Goal: Task Accomplishment & Management: Manage account settings

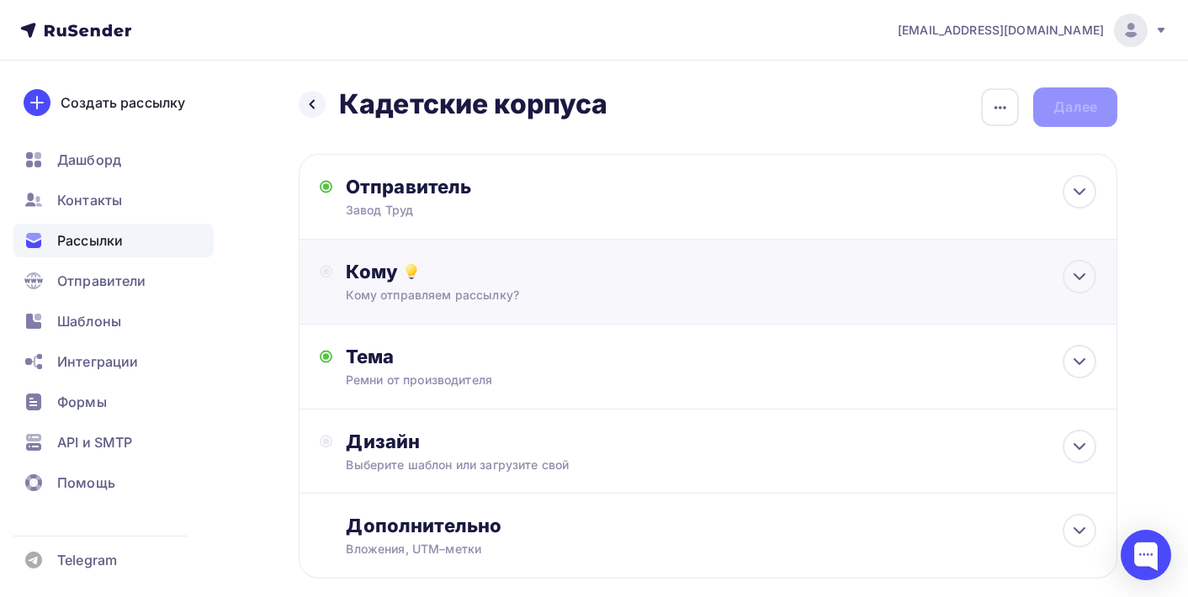
drag, startPoint x: 0, startPoint y: 0, endPoint x: 771, endPoint y: 273, distance: 818.3
click at [771, 274] on div "Кому" at bounding box center [721, 272] width 750 height 24
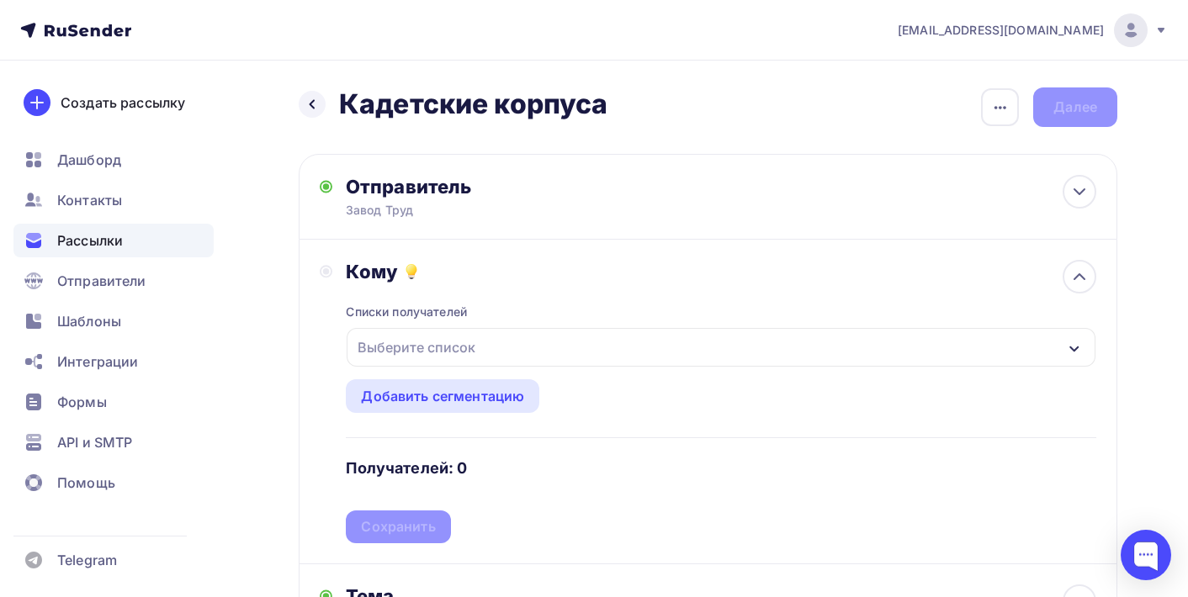
click at [638, 350] on div "Выберите список" at bounding box center [721, 347] width 749 height 39
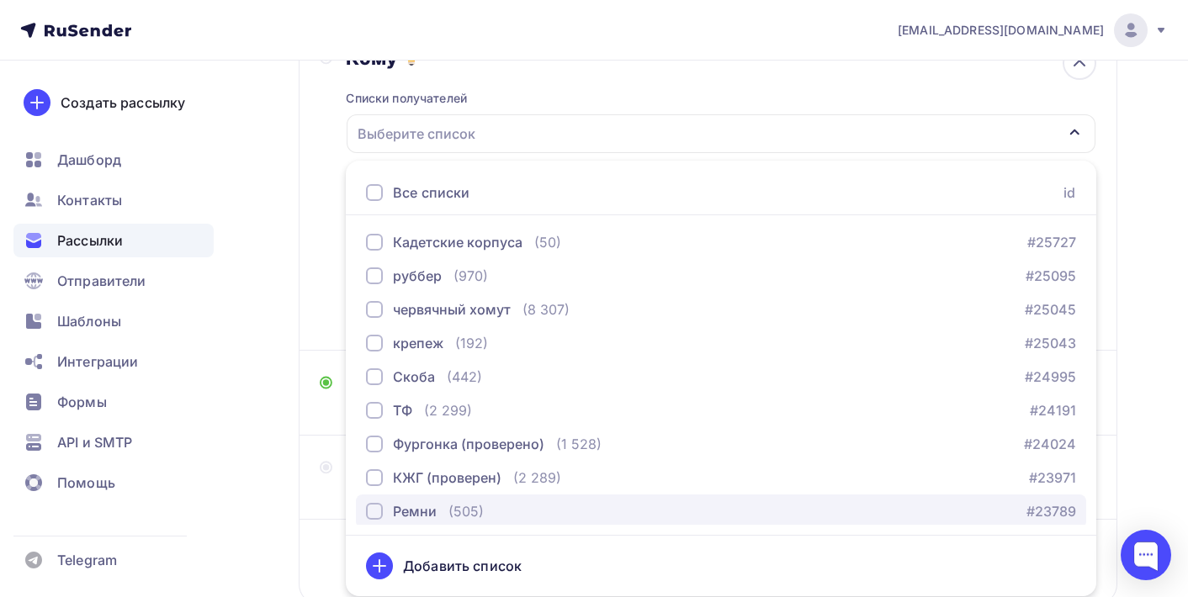
click at [380, 514] on div "button" at bounding box center [374, 511] width 17 height 17
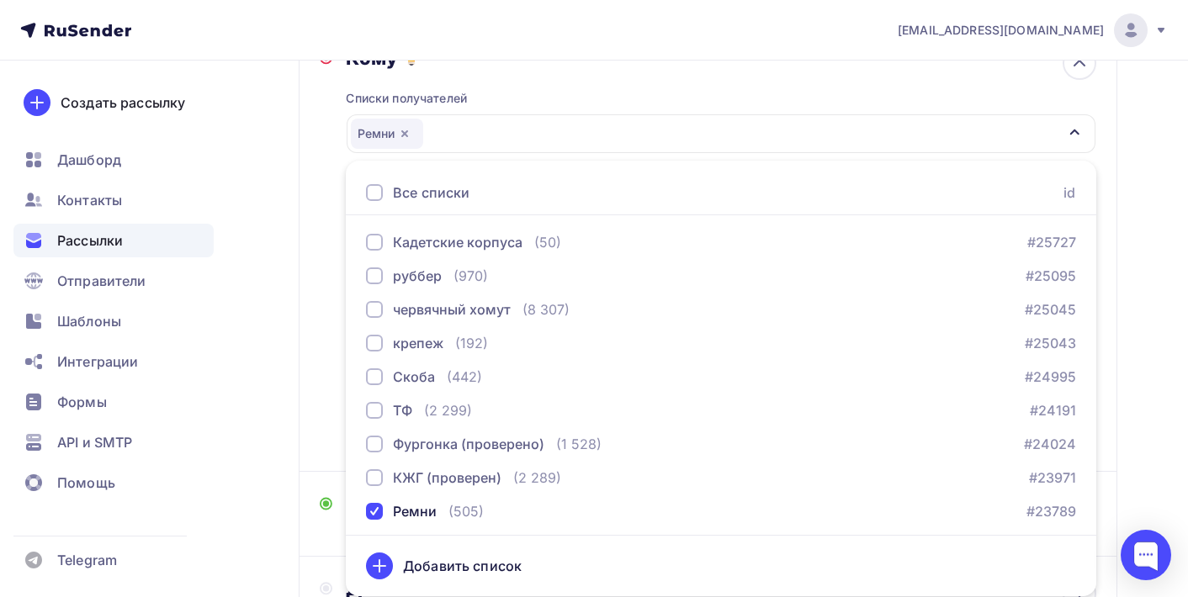
click at [249, 359] on div "Назад Кадетские корпуса Кадетские корпуса Закончить позже Переименовать рассылк…" at bounding box center [594, 341] width 1188 height 988
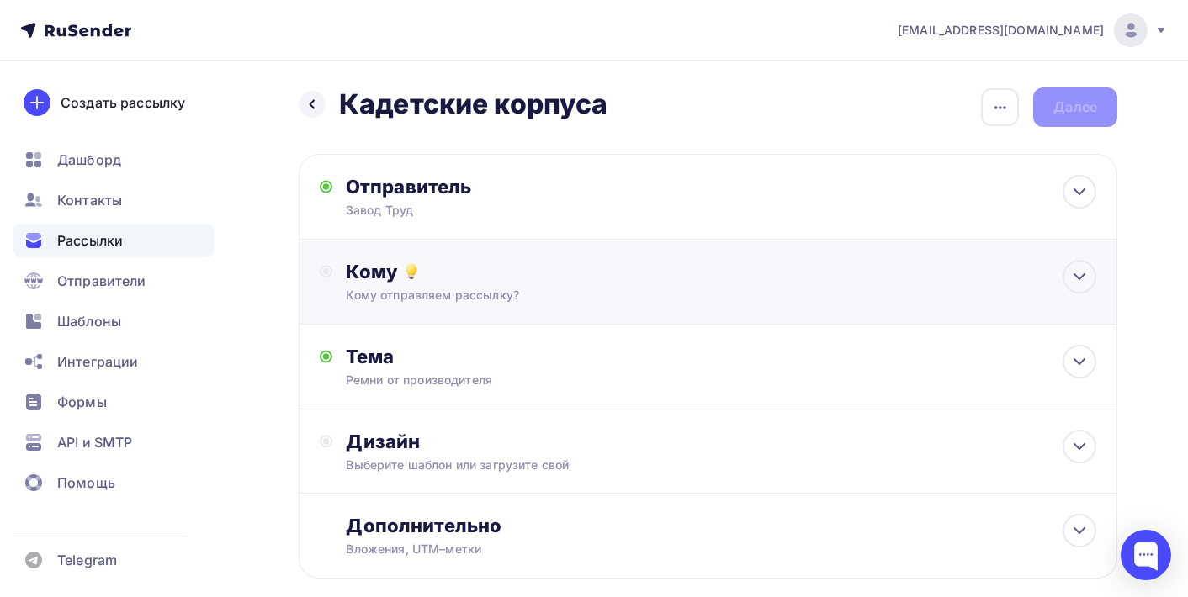
click at [822, 264] on div "Кому" at bounding box center [721, 272] width 750 height 24
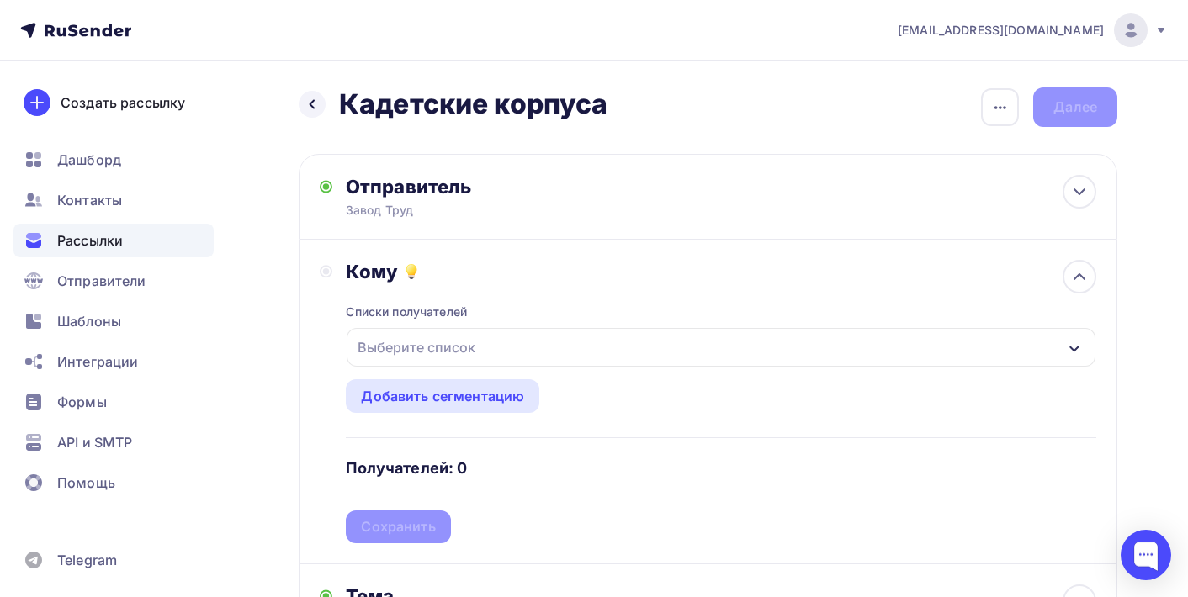
click at [506, 345] on div "Выберите список" at bounding box center [721, 347] width 749 height 39
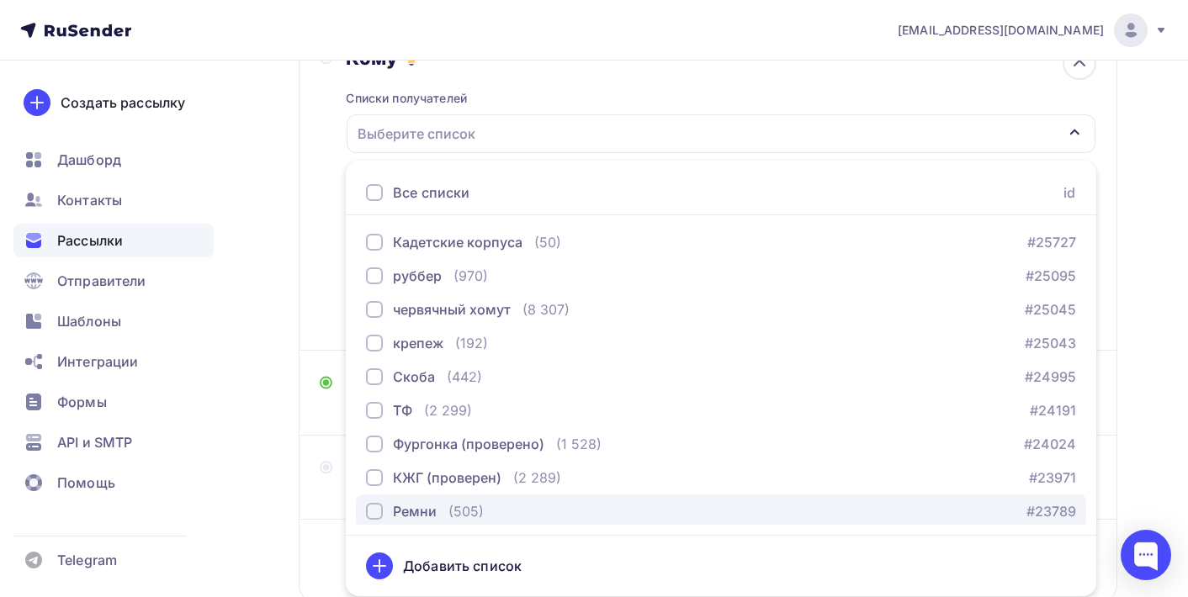
click at [376, 515] on div "button" at bounding box center [374, 511] width 17 height 17
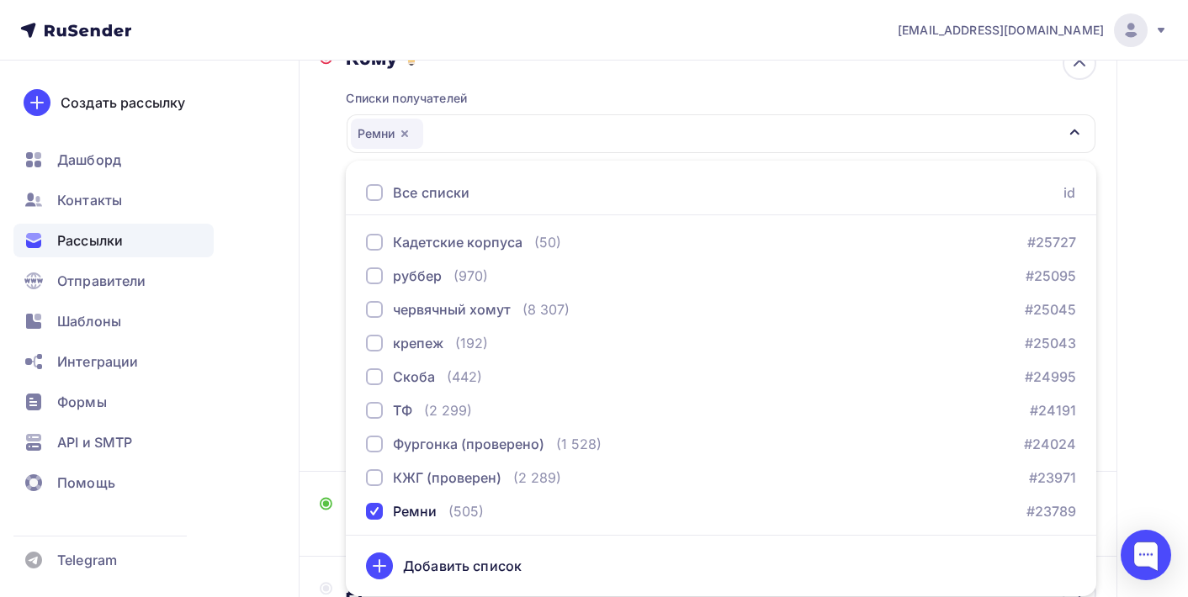
click at [313, 408] on div "Кому Списки получателей Ремни Все списки id Кадетские корпуса (50) #25727 руббе…" at bounding box center [708, 249] width 818 height 446
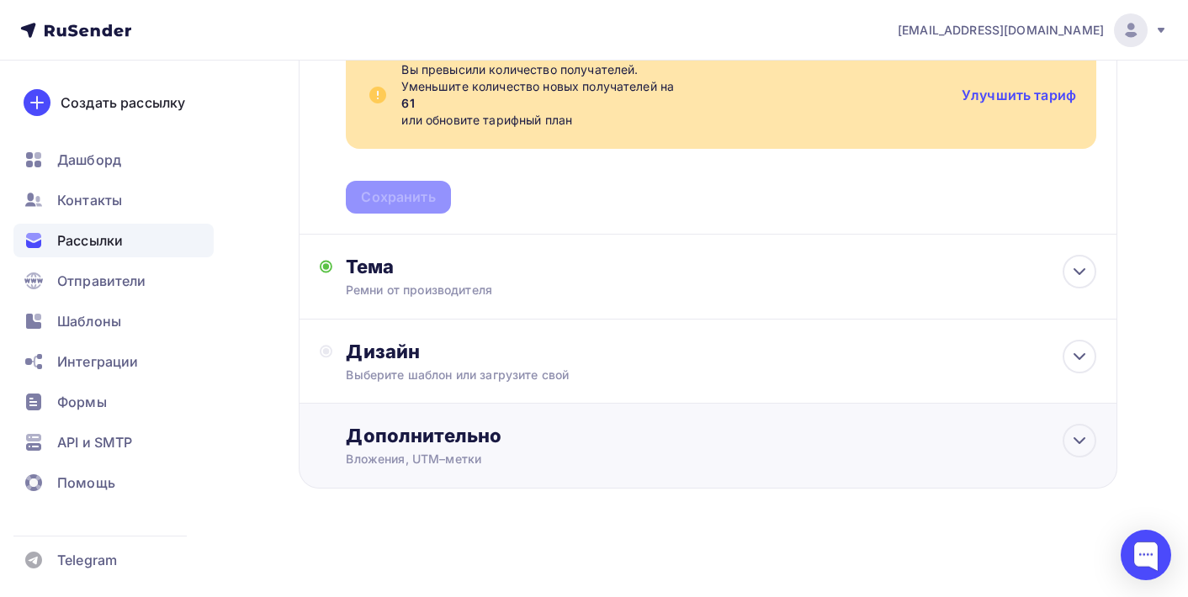
scroll to position [454, 0]
click at [824, 291] on div "Тема Ремни от производителя Тема * Ремни от производителя Рекомендуем использов…" at bounding box center [708, 277] width 818 height 85
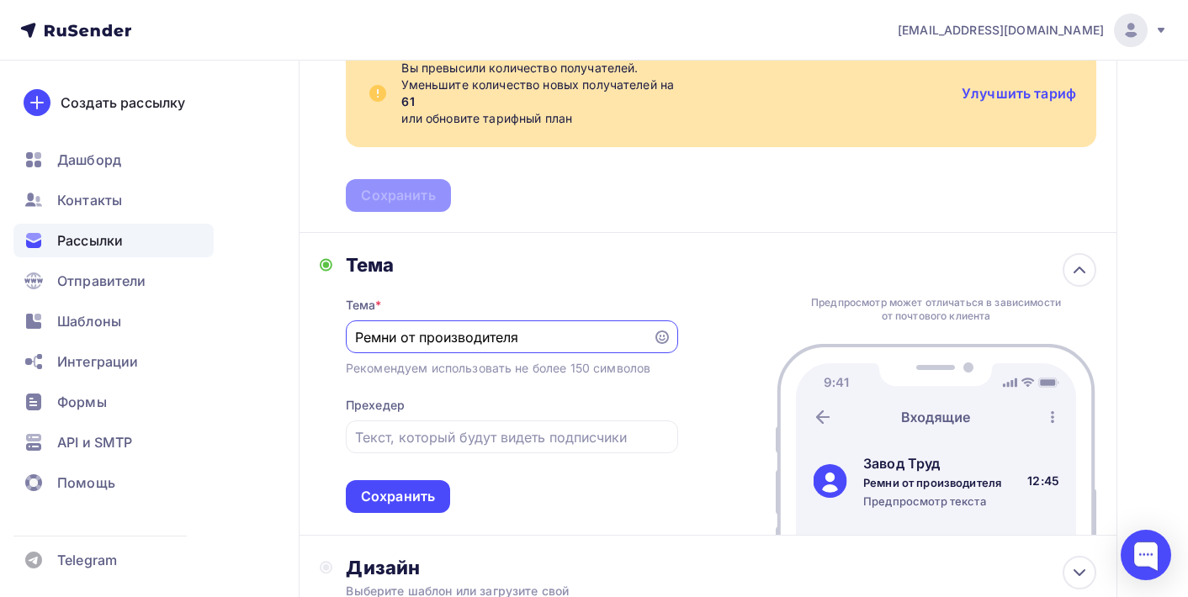
scroll to position [0, 0]
click at [603, 440] on input "text" at bounding box center [511, 437] width 313 height 20
type input "З"
click at [407, 501] on div "Сохранить" at bounding box center [398, 496] width 74 height 19
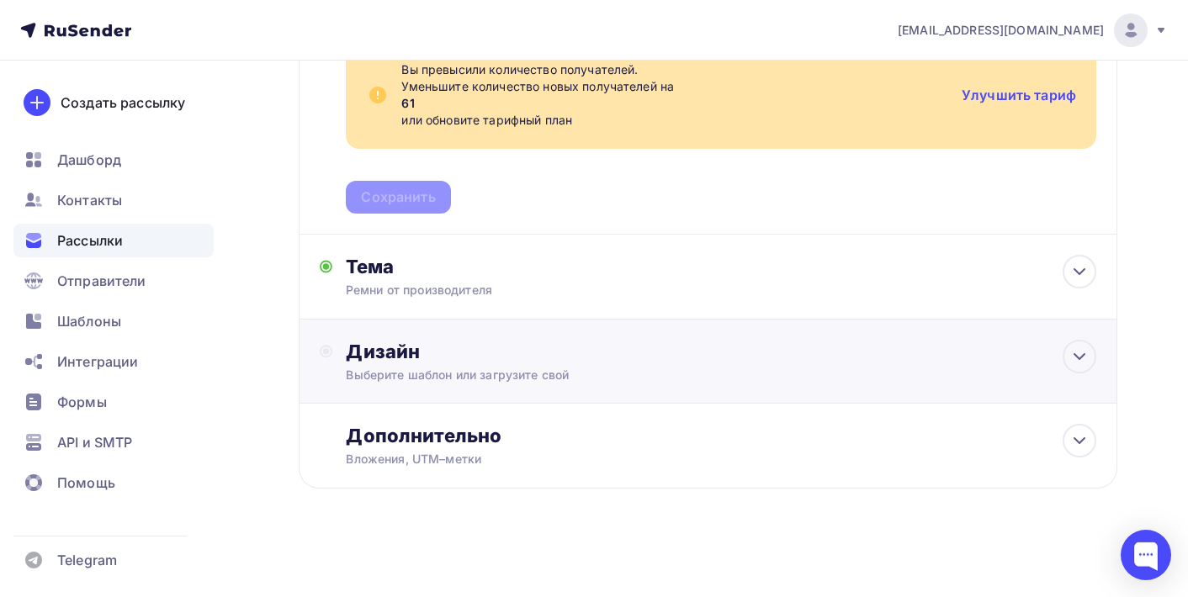
click at [543, 352] on div "Дизайн" at bounding box center [721, 352] width 750 height 24
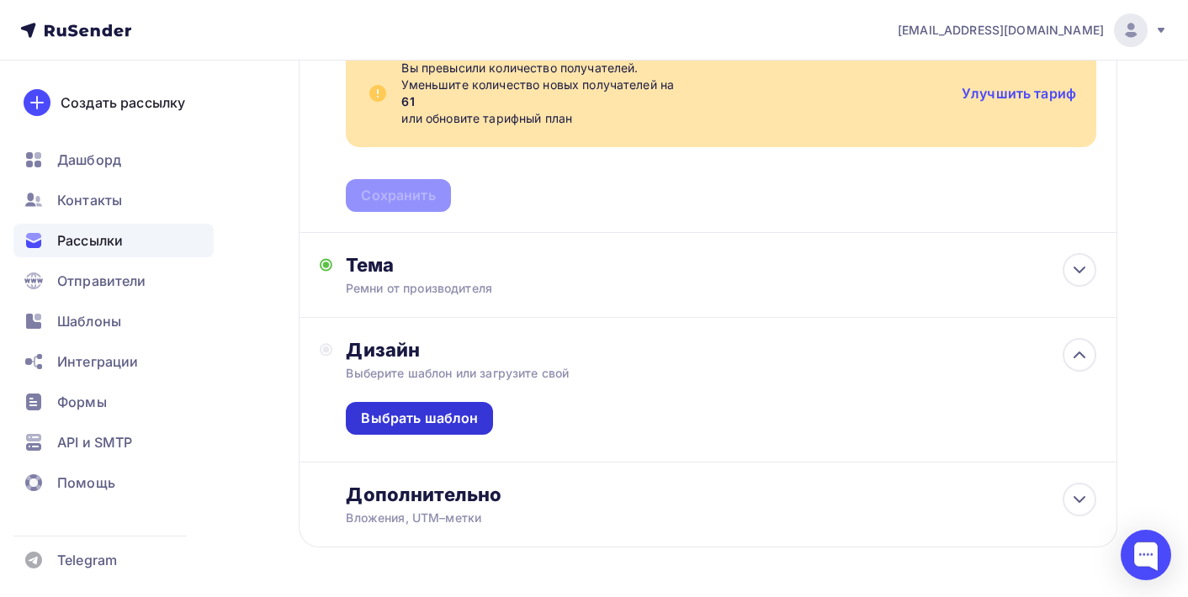
click at [432, 409] on div "Выбрать шаблон" at bounding box center [419, 418] width 147 height 33
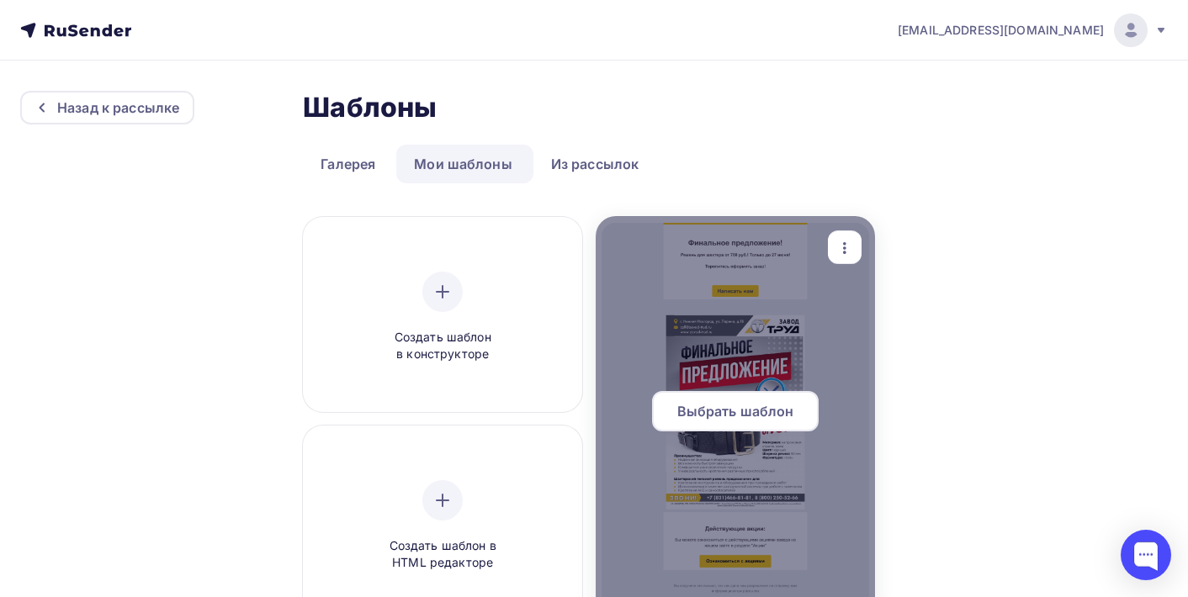
click at [700, 454] on div at bounding box center [735, 418] width 279 height 404
click at [716, 405] on span "Выбрать шаблон" at bounding box center [735, 411] width 117 height 20
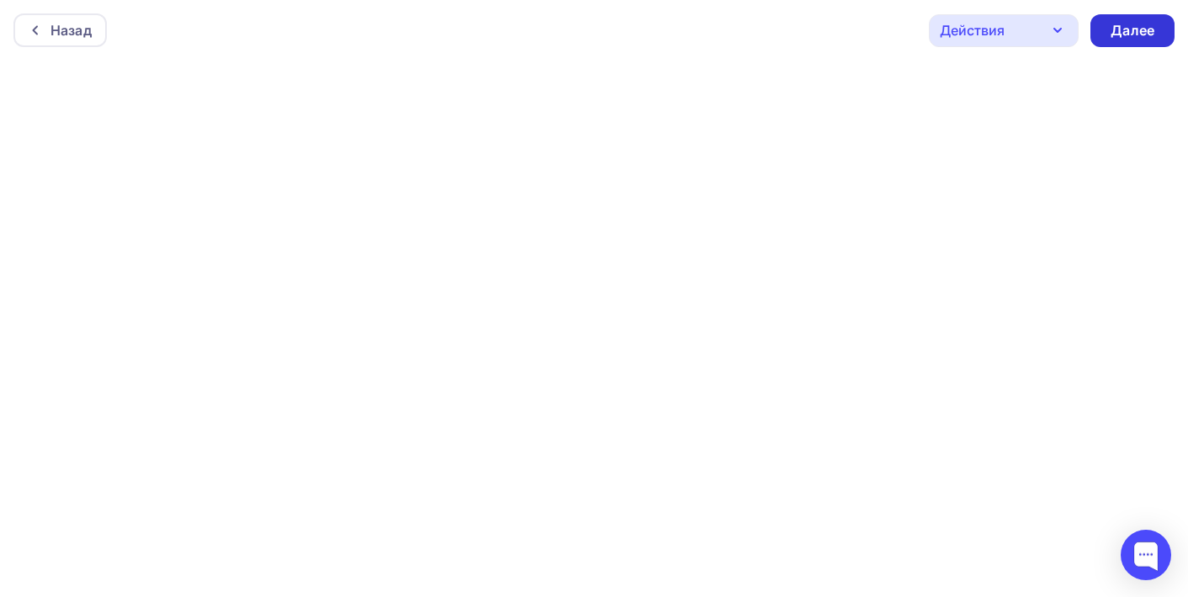
click at [1129, 33] on div "Далее" at bounding box center [1132, 30] width 44 height 19
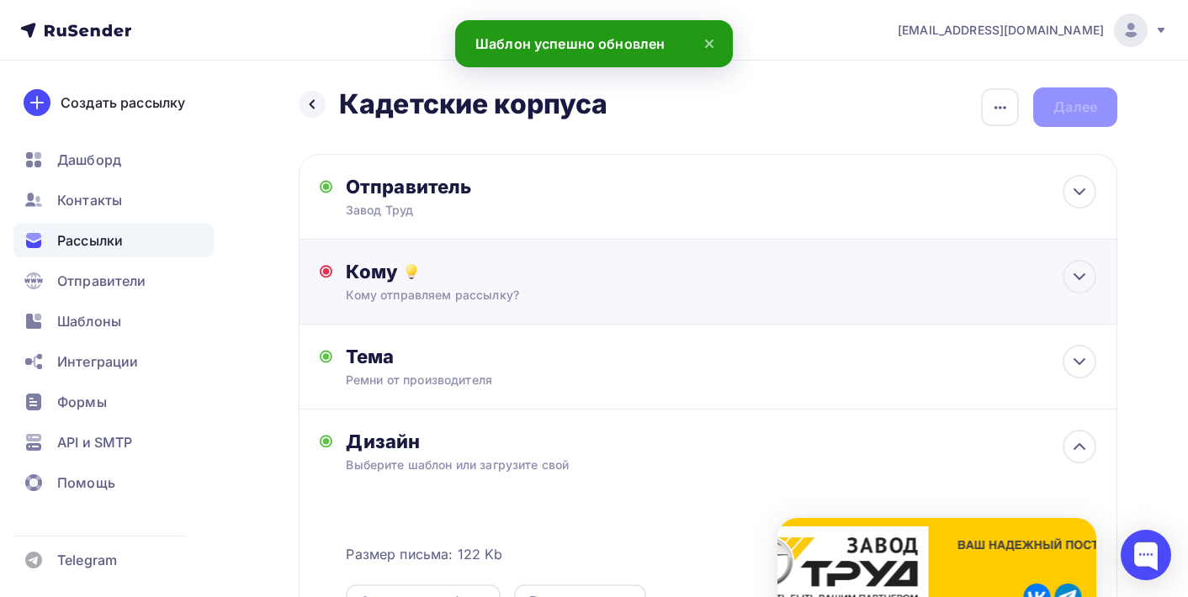
click at [604, 267] on div "Кому" at bounding box center [721, 272] width 750 height 24
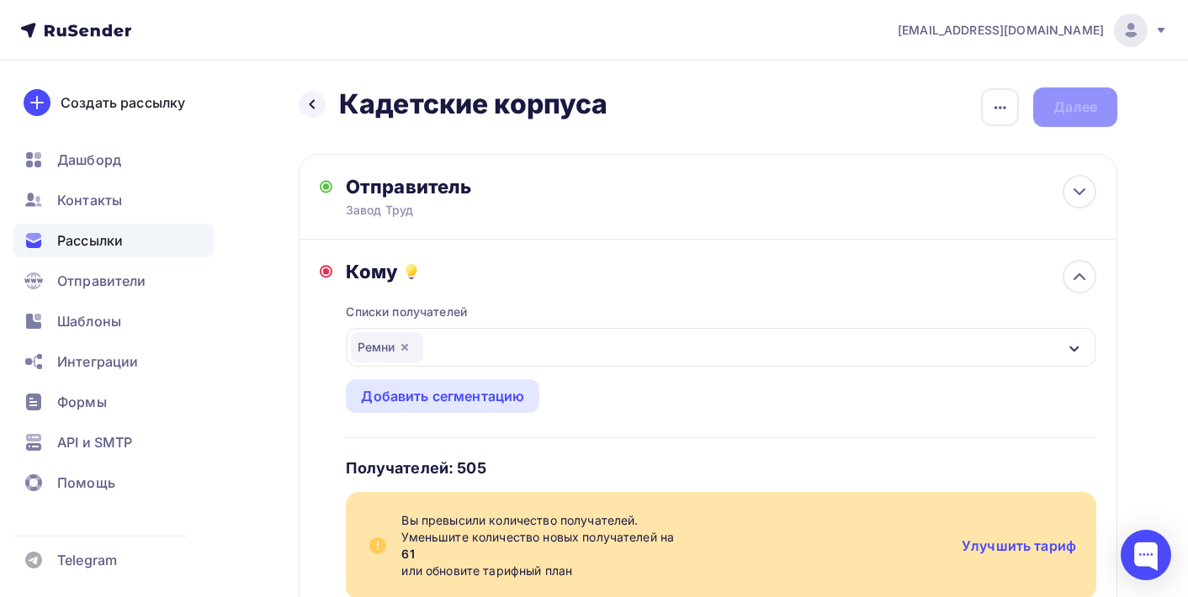
click at [408, 351] on icon "button" at bounding box center [404, 347] width 7 height 7
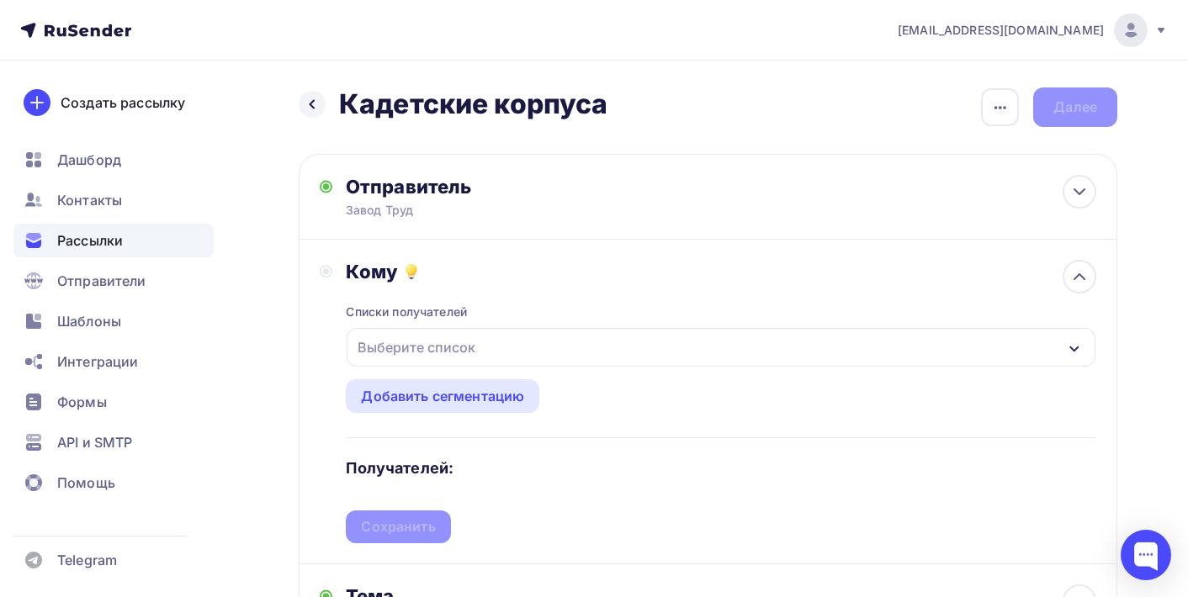
click at [409, 351] on div "Выберите список" at bounding box center [416, 347] width 131 height 30
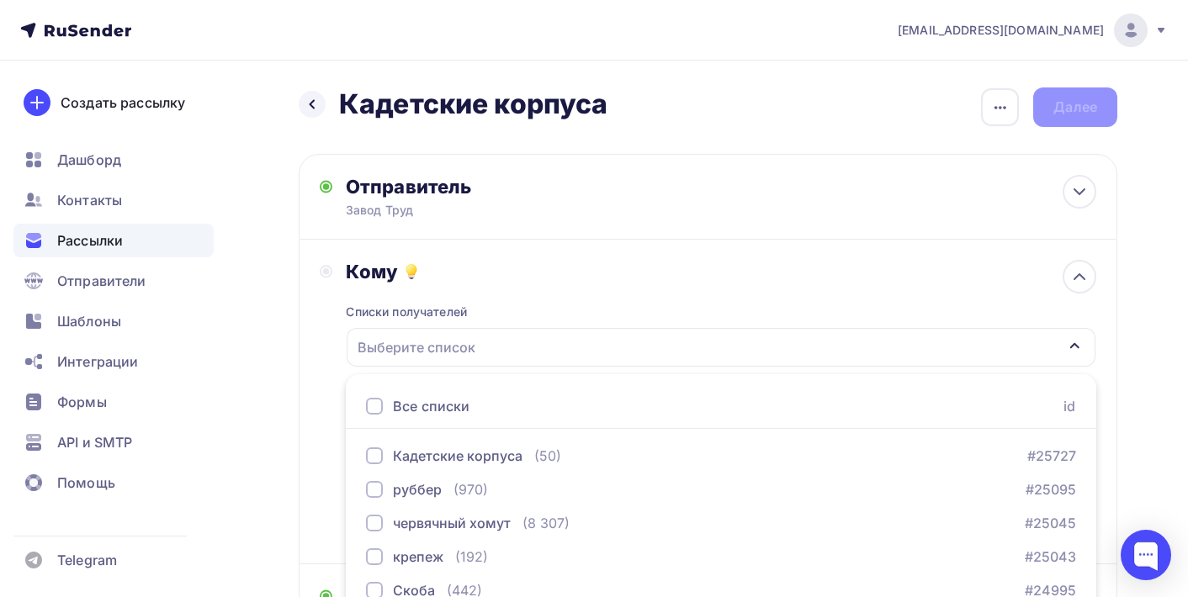
scroll to position [214, 0]
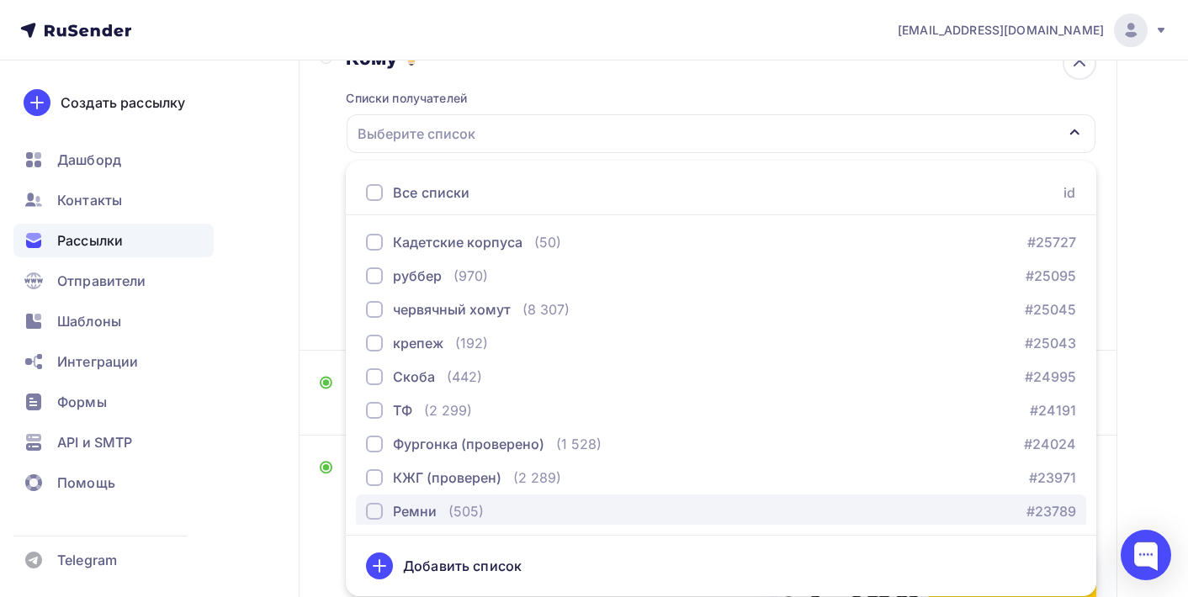
click at [377, 511] on div "button" at bounding box center [374, 511] width 17 height 17
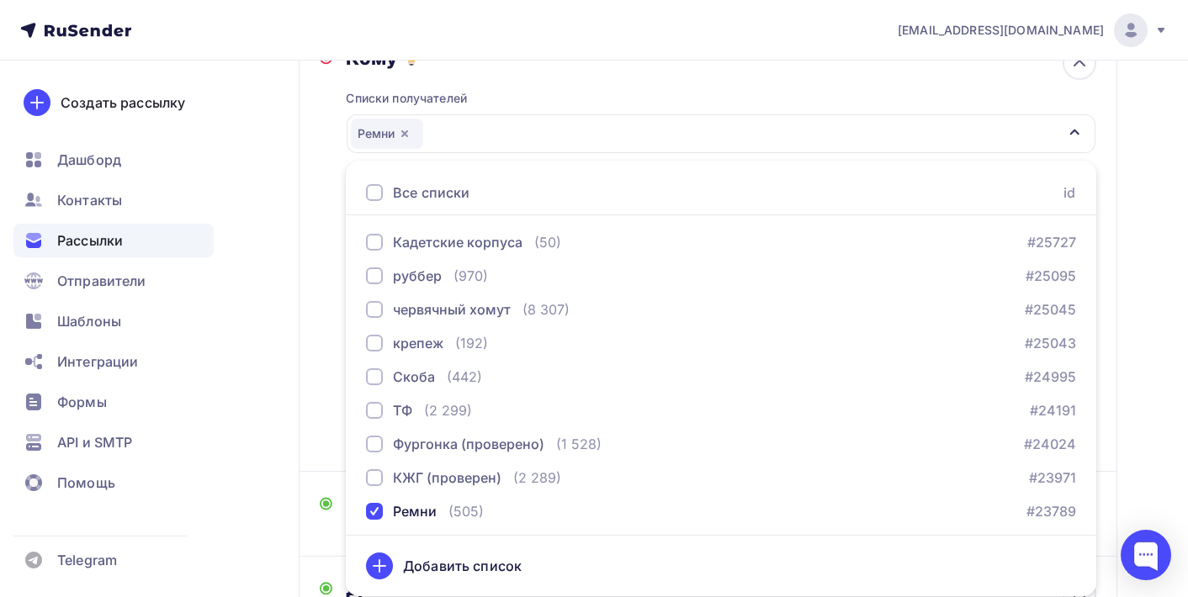
click at [326, 319] on div "Кому Списки получателей Ремни Все списки id Кадетские корпуса (50) #25727 руббе…" at bounding box center [708, 248] width 776 height 405
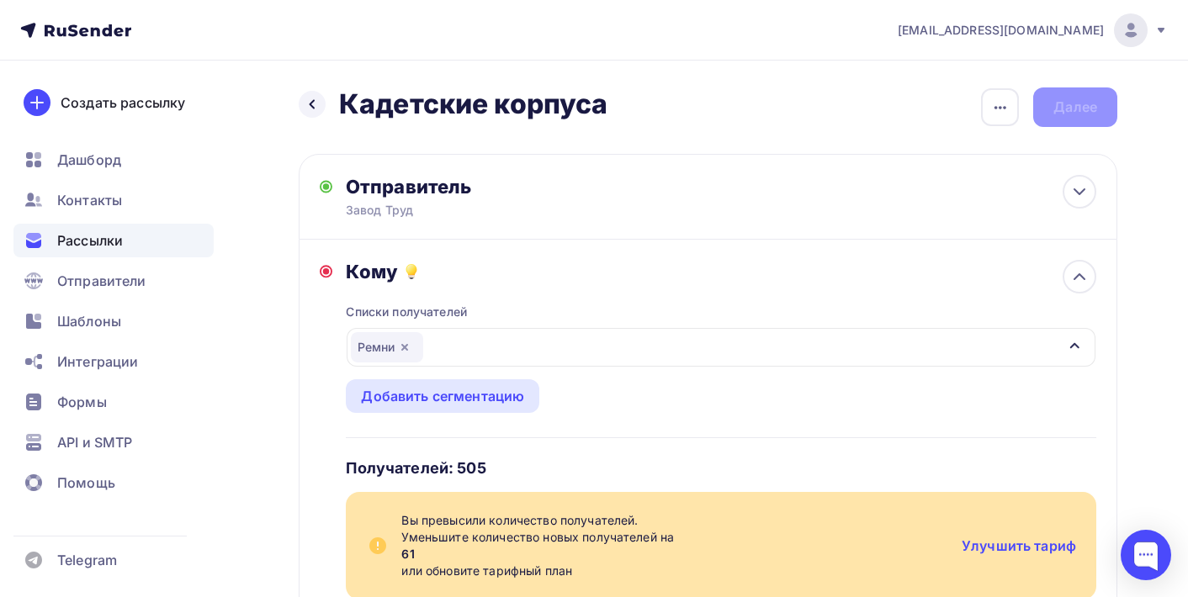
scroll to position [0, 0]
click at [1003, 112] on icon "button" at bounding box center [1000, 108] width 20 height 20
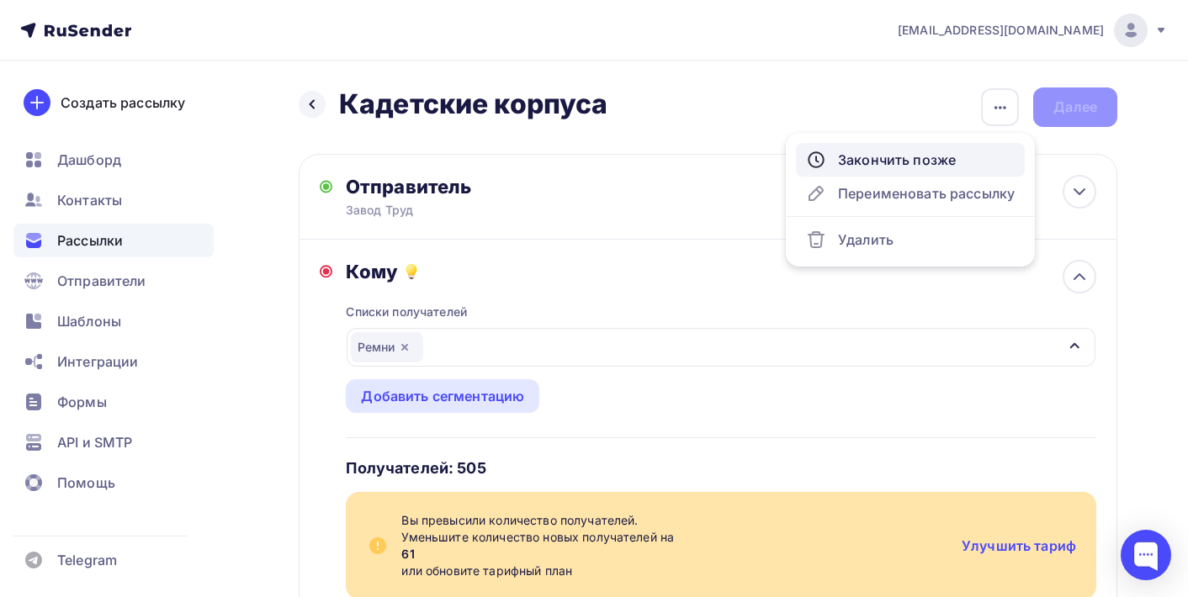
click at [961, 158] on div "Закончить позже" at bounding box center [910, 160] width 209 height 20
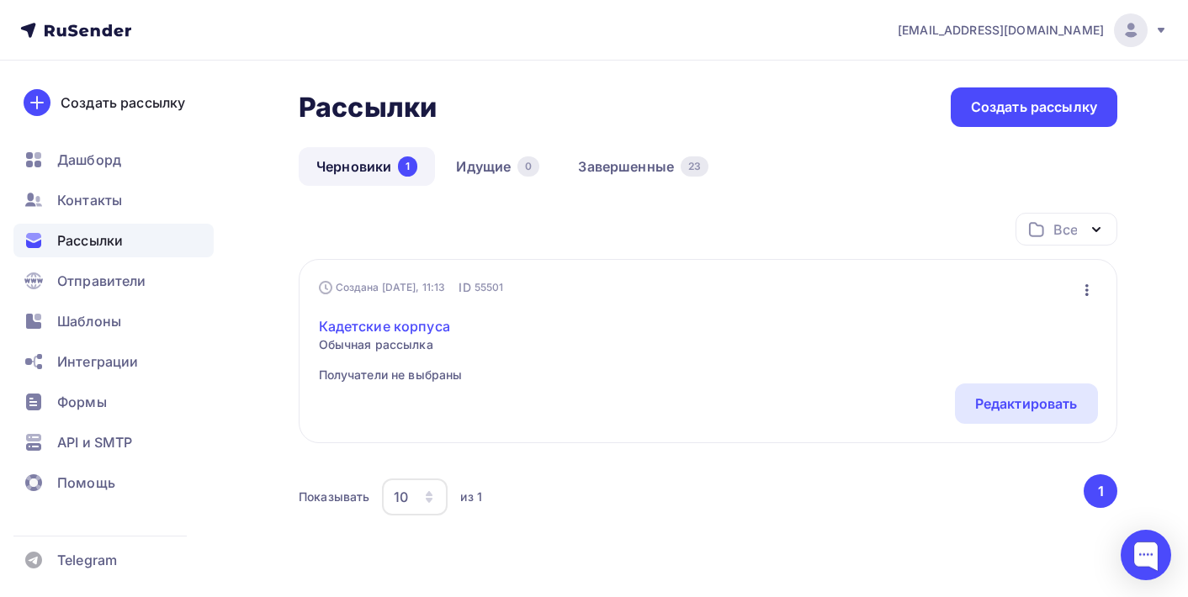
click at [415, 332] on link "Кадетские корпуса" at bounding box center [391, 326] width 144 height 20
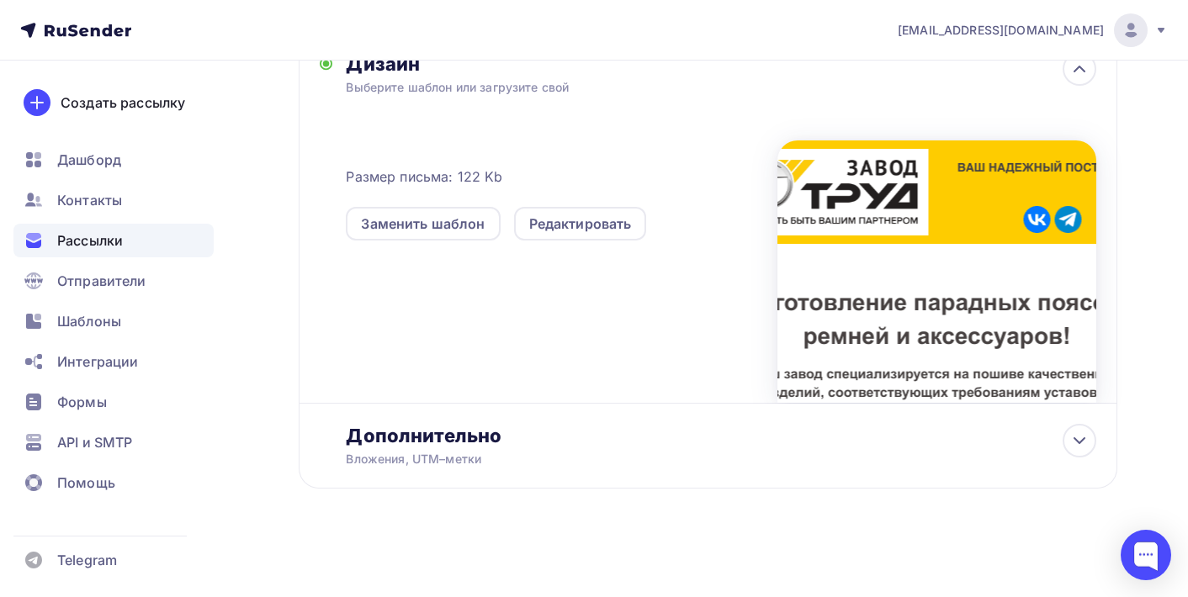
scroll to position [380, 0]
drag, startPoint x: 969, startPoint y: 18, endPoint x: 1150, endPoint y: 225, distance: 275.4
click at [1150, 225] on div "Назад Кадетские корпуса Кадетские корпуса Закончить позже Переименовать рассылк…" at bounding box center [594, 140] width 1188 height 914
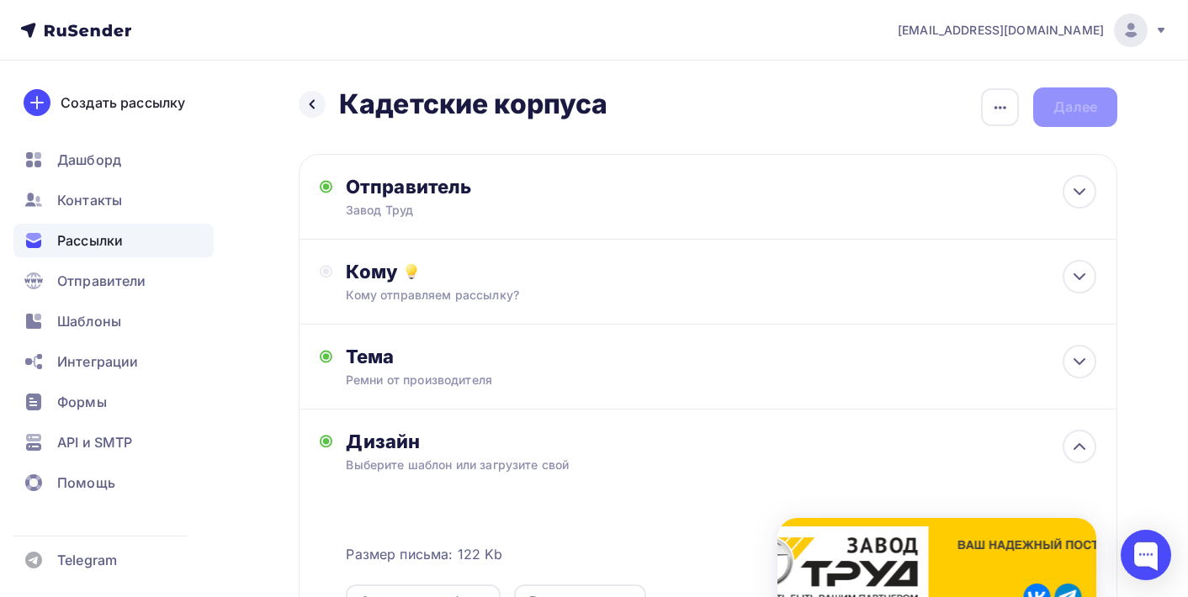
scroll to position [0, 0]
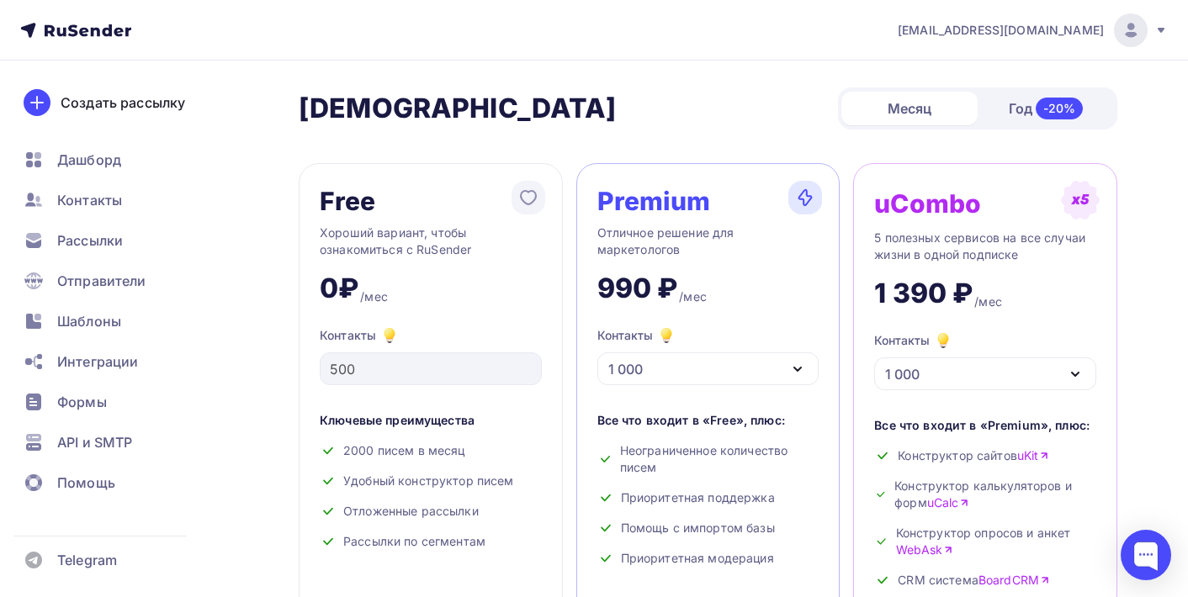
click at [1162, 31] on icon at bounding box center [1160, 30] width 7 height 5
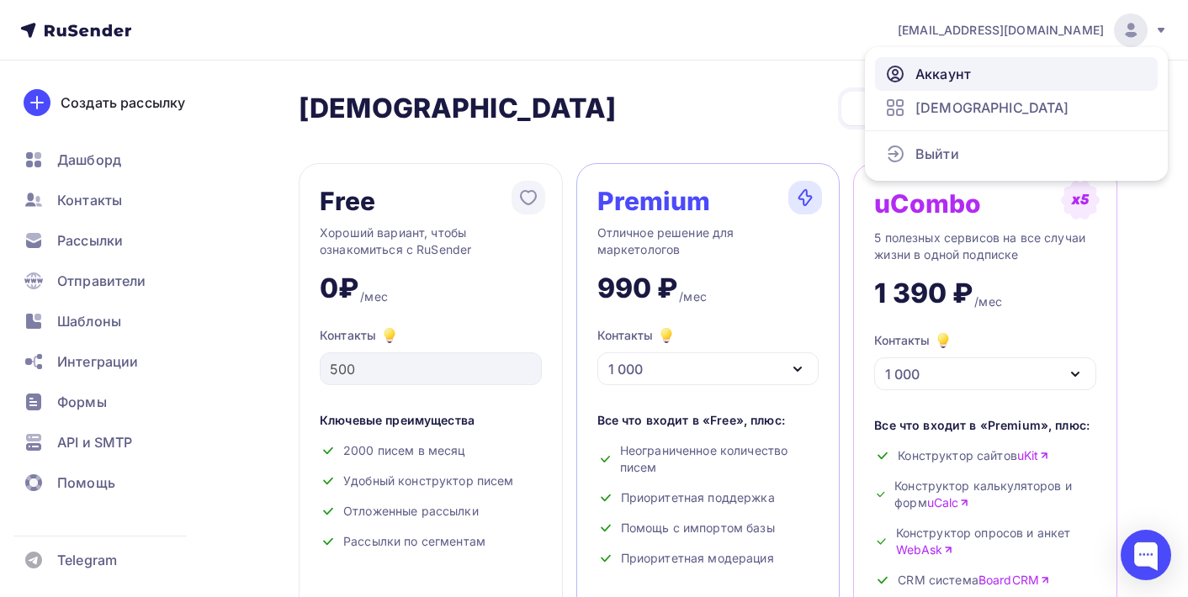
click at [1006, 67] on link "Аккаунт" at bounding box center [1016, 74] width 283 height 34
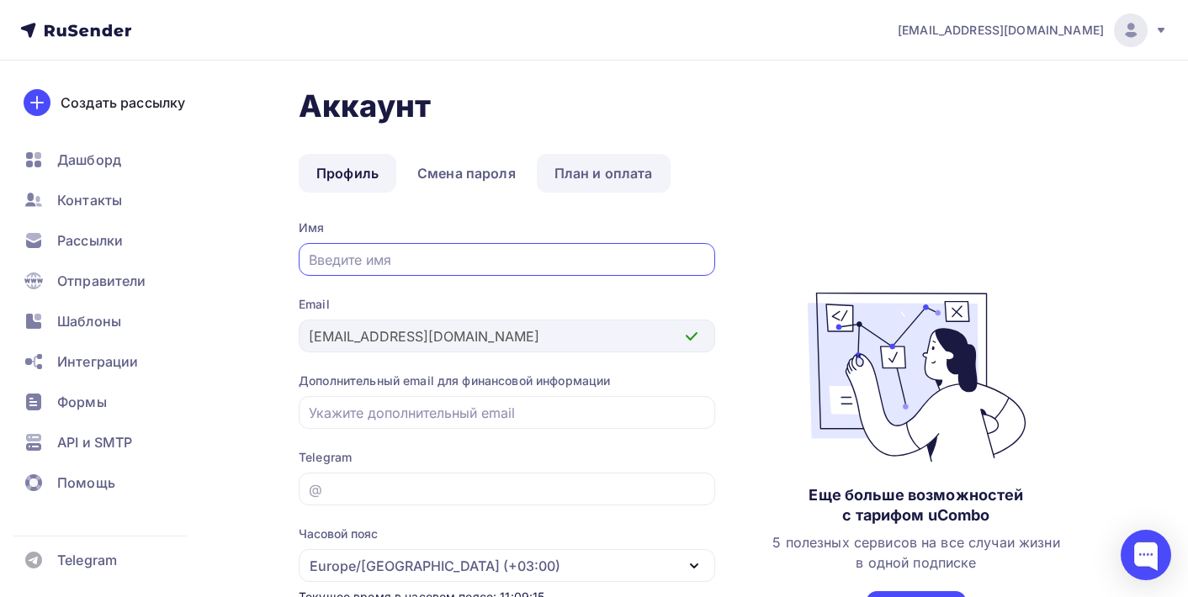
click at [619, 168] on link "План и оплата" at bounding box center [604, 173] width 134 height 39
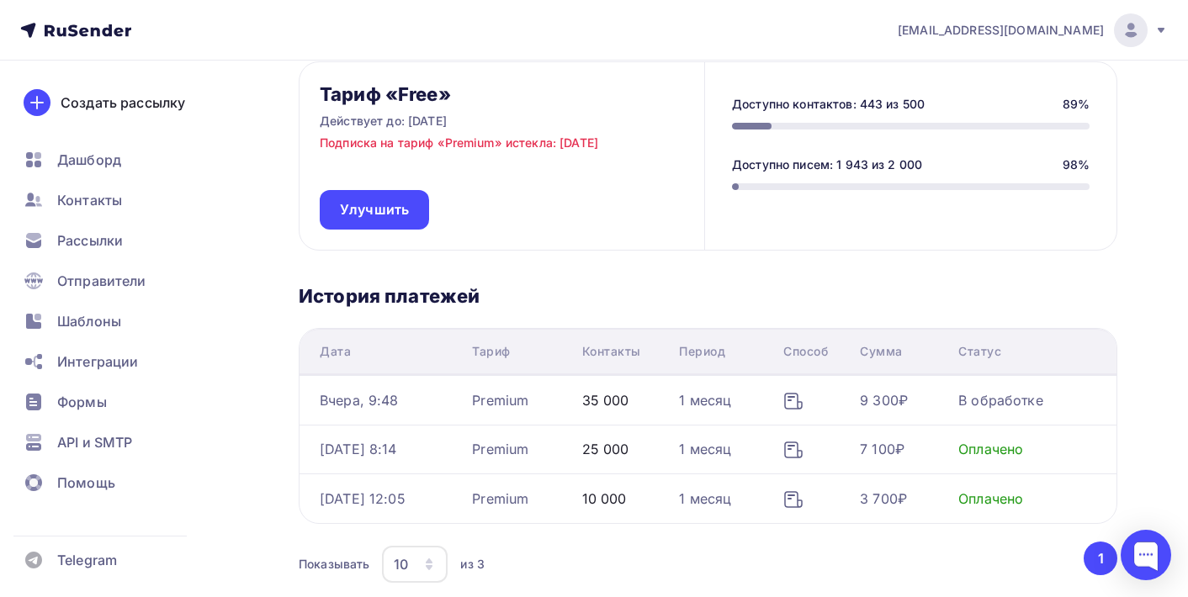
scroll to position [159, 0]
